Goal: Information Seeking & Learning: Learn about a topic

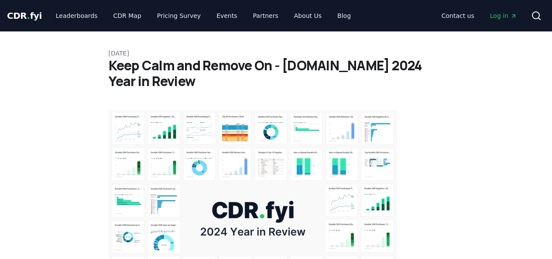
scroll to position [262, 0]
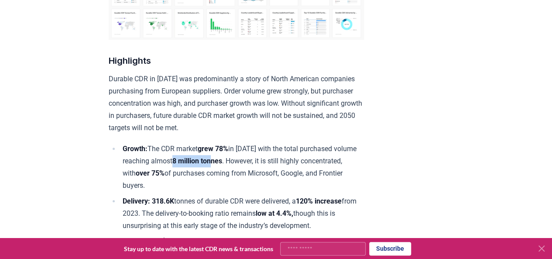
drag, startPoint x: 201, startPoint y: 158, endPoint x: 242, endPoint y: 159, distance: 40.6
click at [222, 159] on strong "8 million tonnes" at bounding box center [197, 161] width 50 height 8
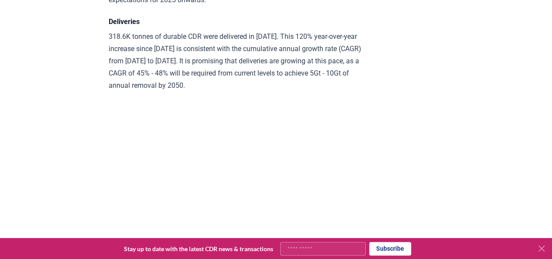
scroll to position [4354, 0]
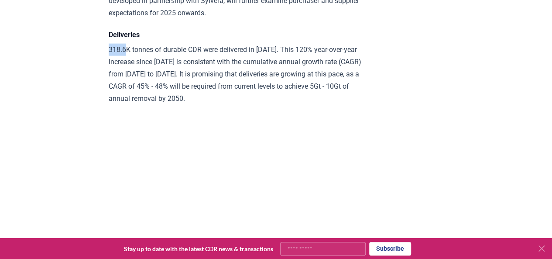
drag, startPoint x: 109, startPoint y: 110, endPoint x: 124, endPoint y: 110, distance: 15.3
click at [124, 105] on p "318.6K tonnes of durable CDR were delivered in [DATE]. This 120% year-over-year…" at bounding box center [236, 74] width 255 height 61
copy p "318.6"
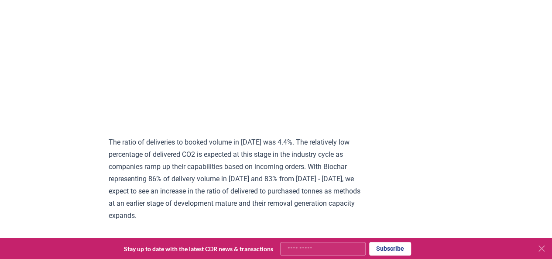
scroll to position [4529, 0]
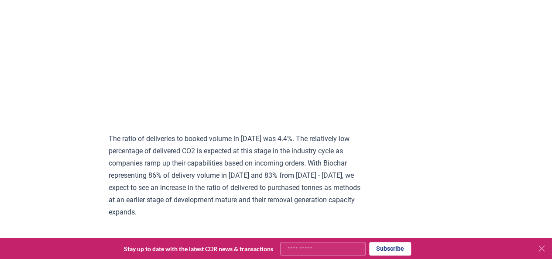
click at [540, 249] on icon at bounding box center [541, 248] width 5 height 5
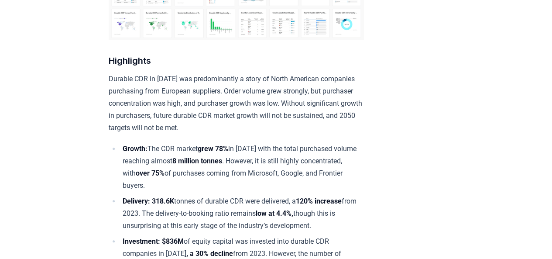
scroll to position [0, 0]
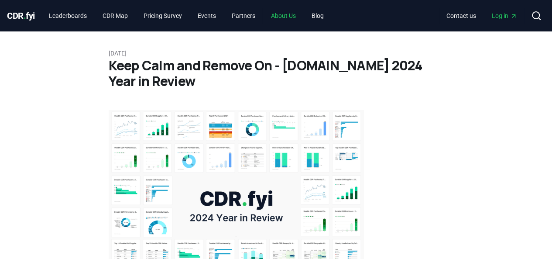
click at [285, 15] on link "About Us" at bounding box center [283, 16] width 39 height 16
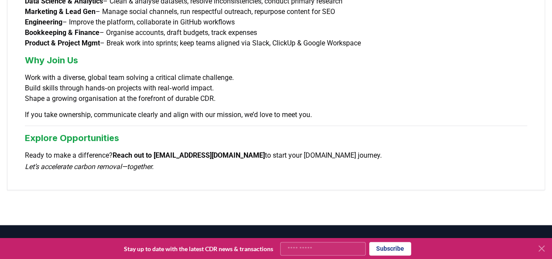
scroll to position [829, 0]
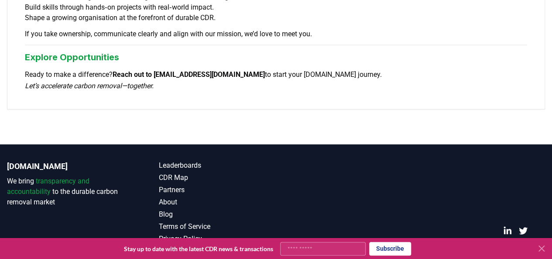
click at [540, 249] on icon at bounding box center [541, 248] width 5 height 5
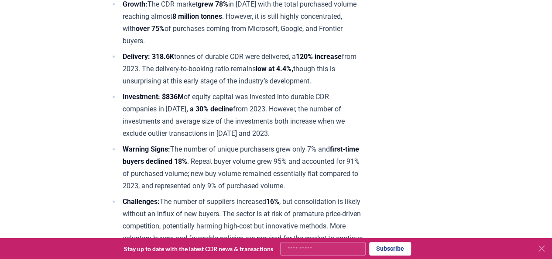
scroll to position [334, 0]
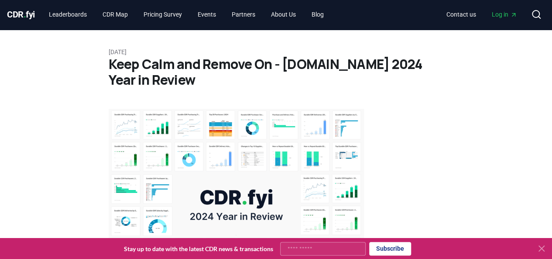
scroll to position [0, 0]
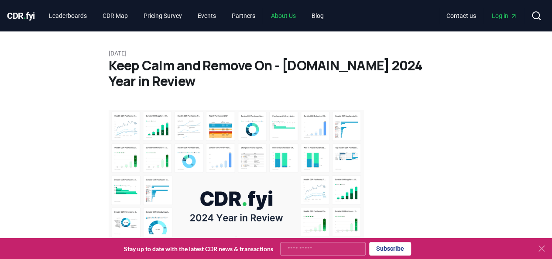
click at [297, 14] on link "About Us" at bounding box center [283, 16] width 39 height 16
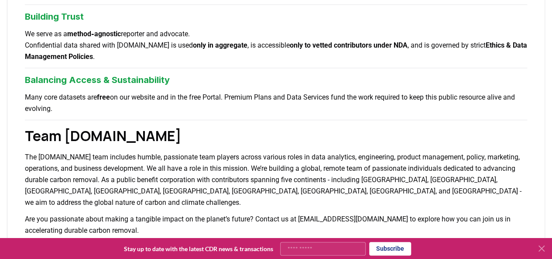
scroll to position [306, 0]
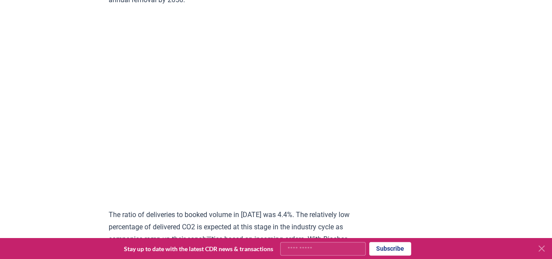
scroll to position [4584, 0]
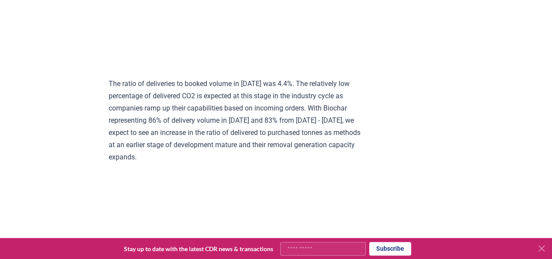
click at [545, 248] on icon at bounding box center [542, 248] width 10 height 10
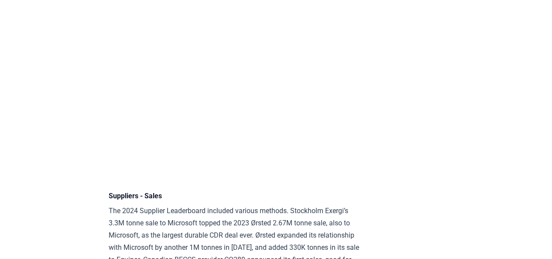
scroll to position [5413, 0]
